Goal: Information Seeking & Learning: Learn about a topic

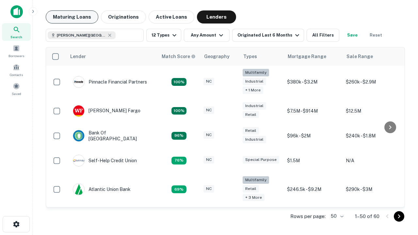
click at [72, 17] on button "Maturing Loans" at bounding box center [72, 16] width 53 height 13
